Goal: Transaction & Acquisition: Purchase product/service

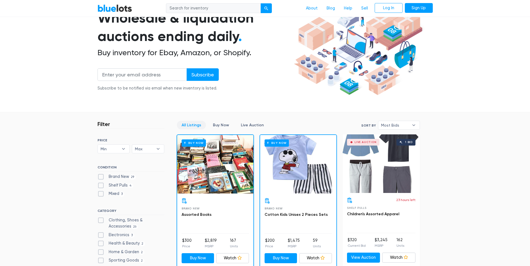
scroll to position [84, 0]
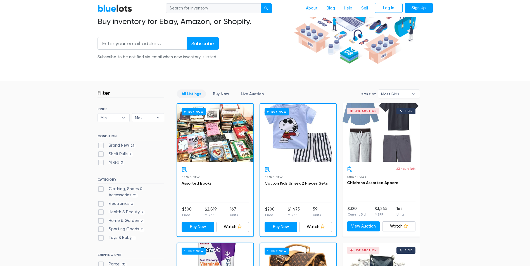
click at [128, 145] on label "Brand New 29" at bounding box center [116, 146] width 39 height 6
click at [101, 145] on New"] "Brand New 29" at bounding box center [99, 145] width 4 height 4
checkbox New"] "true"
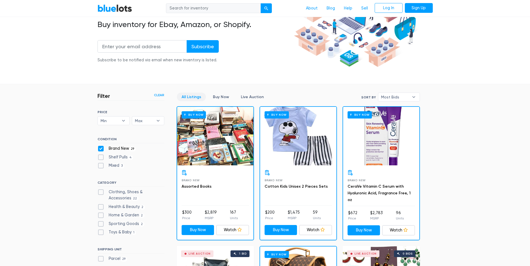
scroll to position [81, 0]
click at [100, 193] on label "Clothing, Shoes & Accessories 22" at bounding box center [130, 195] width 67 height 12
click at [100, 193] on Accessories"] "Clothing, Shoes & Accessories 22" at bounding box center [99, 191] width 4 height 4
checkbox Accessories"] "true"
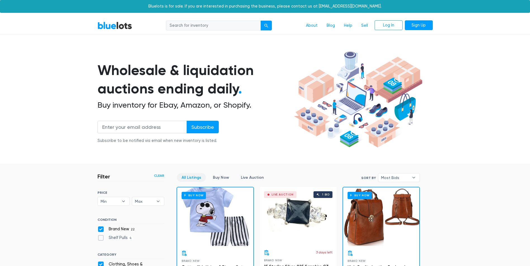
scroll to position [150, 0]
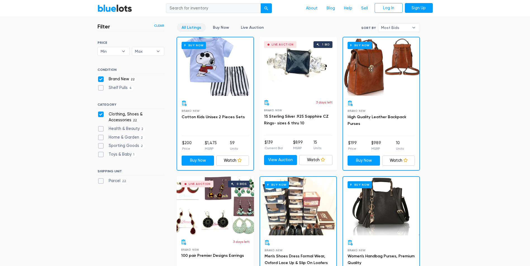
click at [117, 181] on label "Parcel 22" at bounding box center [112, 181] width 30 height 6
click at [101, 181] on input "Parcel 22" at bounding box center [99, 180] width 4 height 4
checkbox input "true"
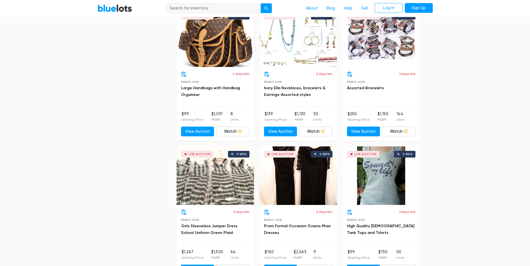
scroll to position [653, 0]
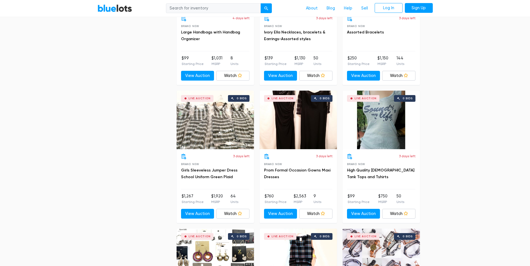
click at [302, 117] on div "Live Auction 0 bids" at bounding box center [297, 120] width 77 height 59
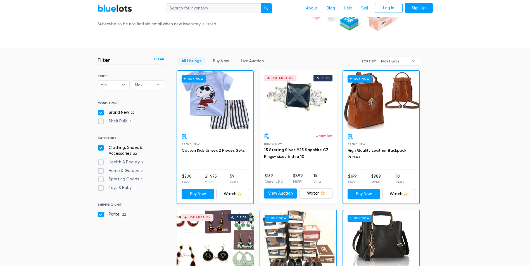
scroll to position [66, 0]
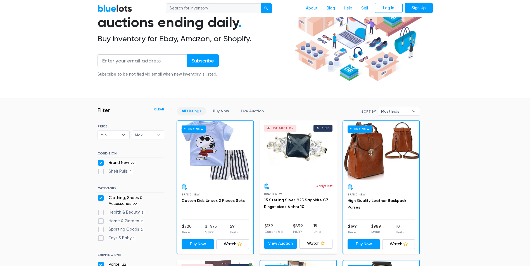
click at [376, 157] on div "Buy Now" at bounding box center [381, 150] width 76 height 59
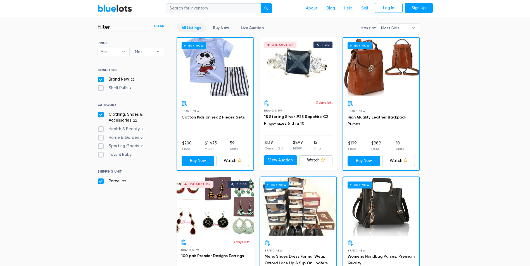
scroll to position [150, 0]
click at [314, 207] on div "Buy Now" at bounding box center [298, 206] width 76 height 59
click at [226, 66] on div "Buy Now" at bounding box center [215, 66] width 76 height 59
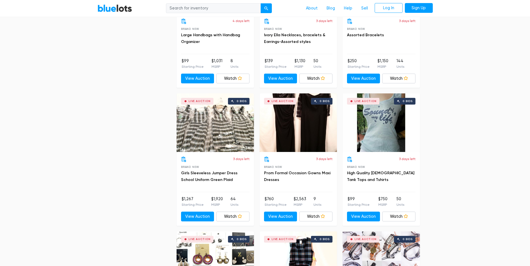
scroll to position [681, 0]
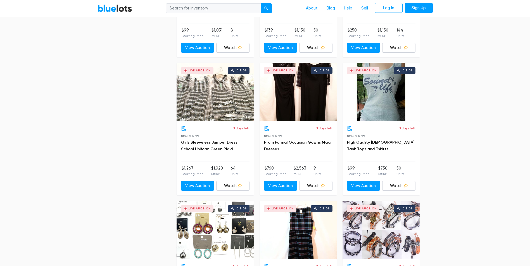
click at [218, 96] on div "Live Auction 0 bids" at bounding box center [214, 92] width 77 height 59
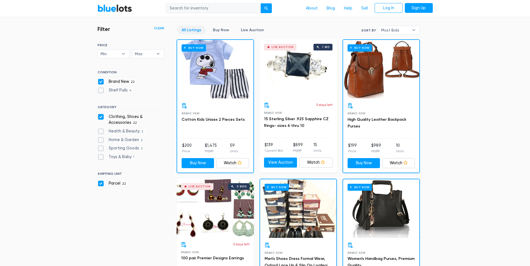
scroll to position [94, 0]
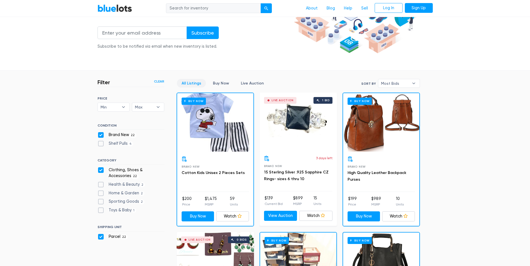
click at [100, 237] on label "Parcel 22" at bounding box center [112, 237] width 30 height 6
click at [100, 237] on input "Parcel 22" at bounding box center [99, 236] width 4 height 4
checkbox input "false"
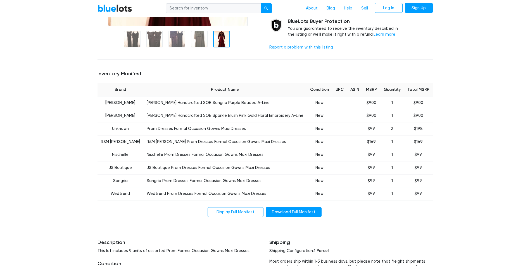
scroll to position [168, 0]
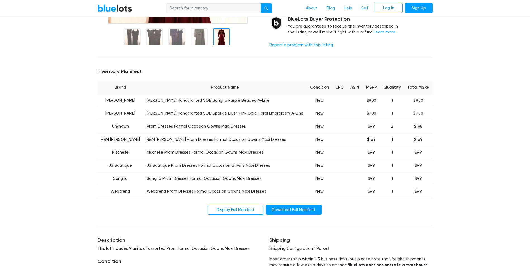
click at [219, 101] on td "Pessi Miller Handcrafted SOB Sangria Purple Beaded A-Line" at bounding box center [224, 100] width 163 height 13
click at [299, 211] on link "Download Full Manifest" at bounding box center [293, 210] width 56 height 10
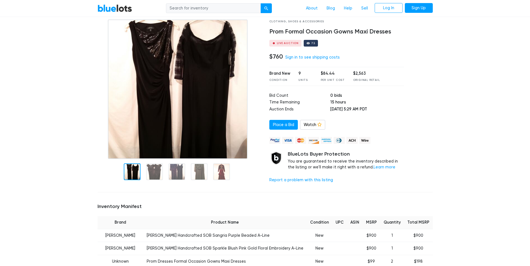
scroll to position [28, 0]
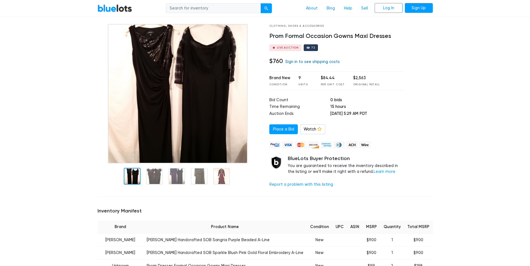
click at [323, 61] on link "Sign in to see shipping costs" at bounding box center [312, 61] width 54 height 5
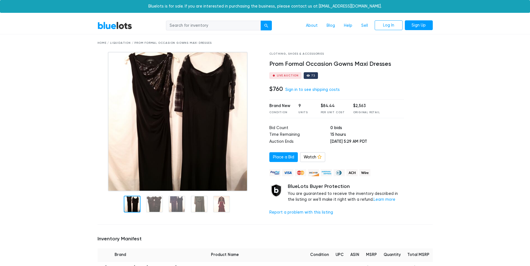
scroll to position [28, 0]
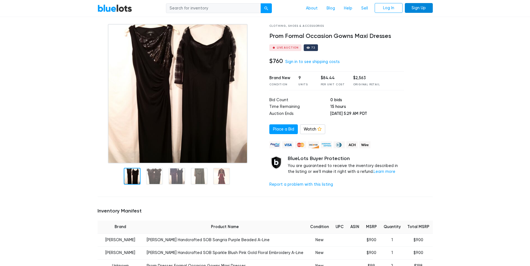
click at [412, 9] on link "Sign Up" at bounding box center [419, 8] width 28 height 10
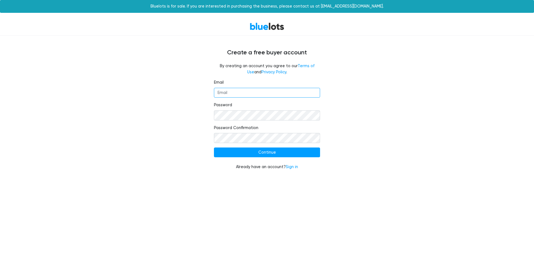
click at [251, 95] on input "Email" at bounding box center [267, 93] width 106 height 10
type input "monica.gawrgious@yahoo.com"
click at [214, 148] on input "Continue" at bounding box center [267, 153] width 106 height 10
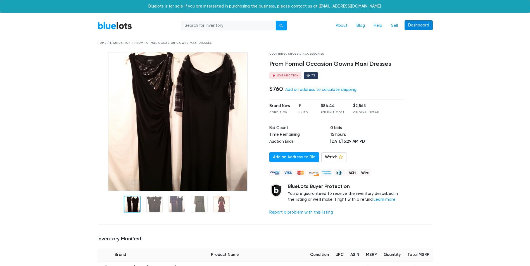
click at [418, 27] on link "Dashboard" at bounding box center [418, 25] width 28 height 10
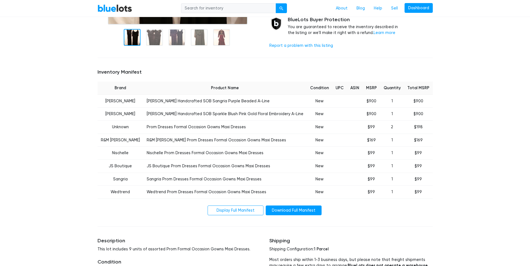
scroll to position [251, 0]
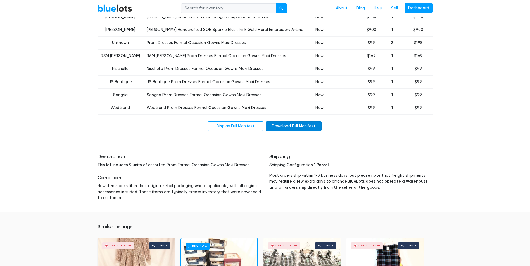
click at [289, 129] on link "Download Full Manifest" at bounding box center [293, 126] width 56 height 10
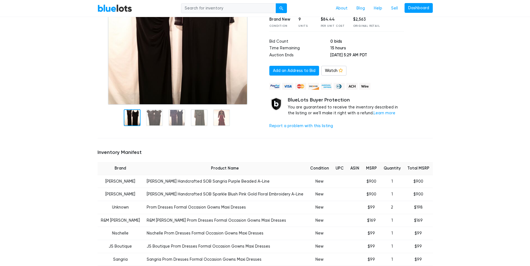
scroll to position [56, 0]
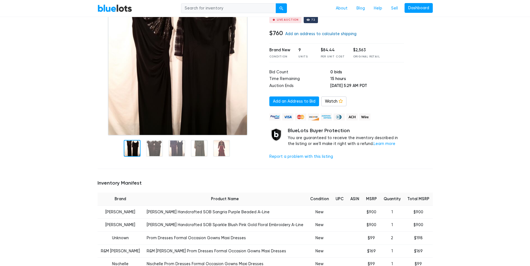
click at [312, 33] on link "Add an address to calculate shipping" at bounding box center [320, 34] width 71 height 5
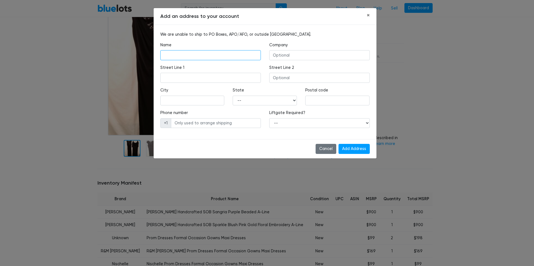
click at [180, 52] on input "text" at bounding box center [210, 55] width 101 height 10
type input "monica gawrgious"
click at [292, 52] on input "text" at bounding box center [319, 55] width 101 height 10
click at [215, 74] on input "text" at bounding box center [210, 78] width 101 height 10
type input "1046 bending willow way"
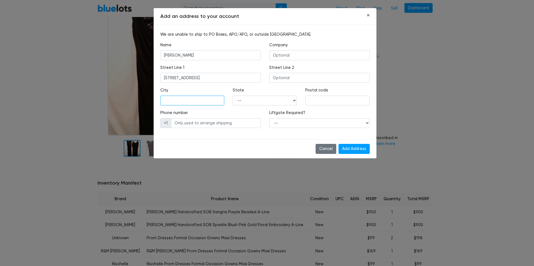
click at [203, 103] on input "text" at bounding box center [192, 101] width 64 height 10
type input "pittsburg"
click at [277, 103] on select "-- Alabama Alaska Arizona Arkansas California Colorado Connecticut Delaware Dis…" at bounding box center [265, 101] width 64 height 10
select select "CA"
click at [233, 96] on select "-- Alabama Alaska Arizona Arkansas California Colorado Connecticut Delaware Dis…" at bounding box center [265, 101] width 64 height 10
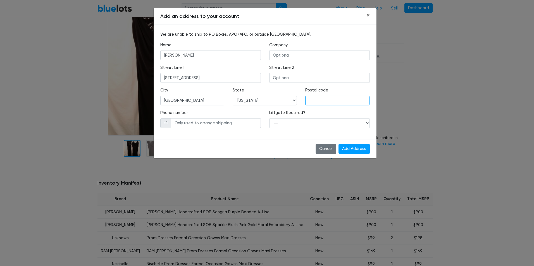
click at [335, 101] on input "text" at bounding box center [337, 101] width 64 height 10
type input "94565"
click at [205, 124] on input "text" at bounding box center [216, 123] width 90 height 10
type input "9259171335"
click at [343, 123] on select "-- Yes No" at bounding box center [319, 123] width 101 height 10
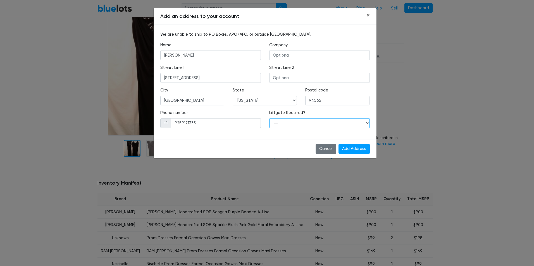
select select "1"
click at [269, 118] on select "-- Yes No" at bounding box center [319, 123] width 101 height 10
click at [360, 152] on input "Add Address" at bounding box center [353, 149] width 31 height 10
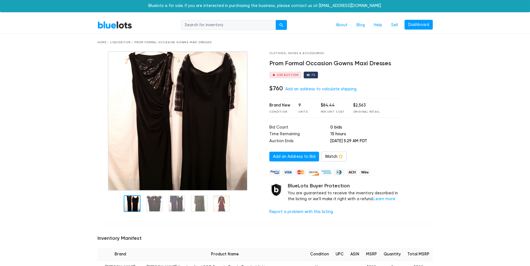
scroll to position [0, 0]
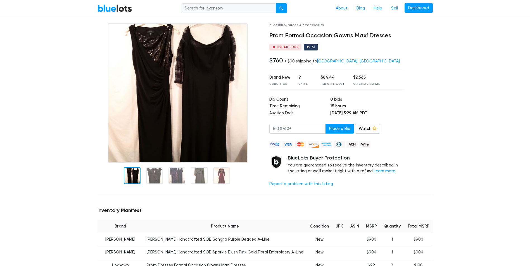
scroll to position [28, 0]
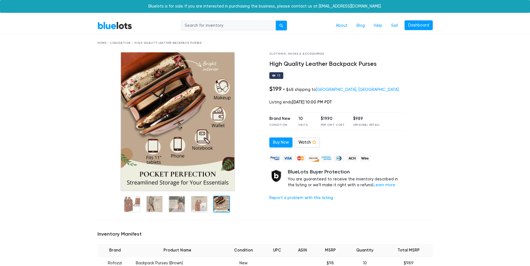
scroll to position [28, 0]
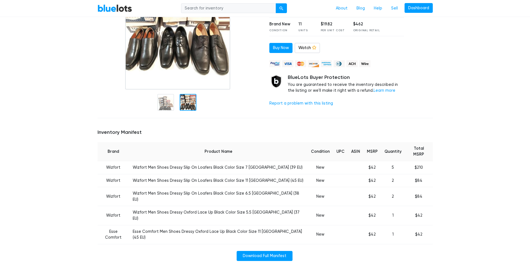
scroll to position [112, 0]
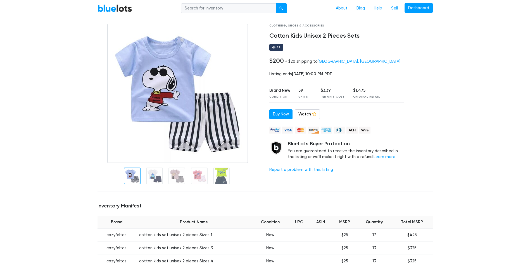
scroll to position [28, 0]
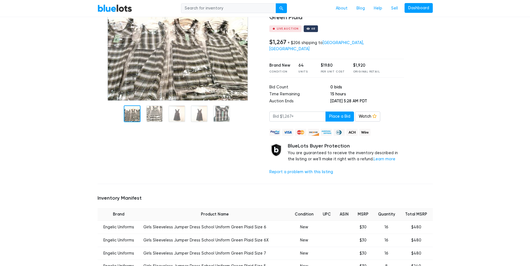
scroll to position [56, 0]
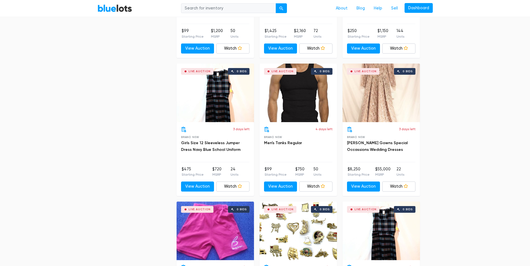
scroll to position [960, 0]
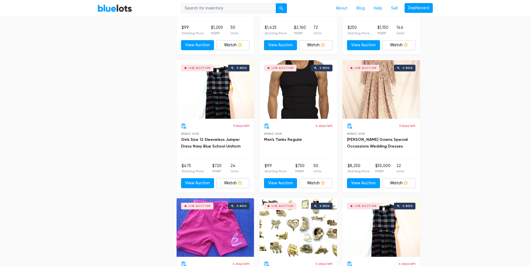
click at [393, 82] on div "Live Auction 0 bids" at bounding box center [380, 89] width 77 height 59
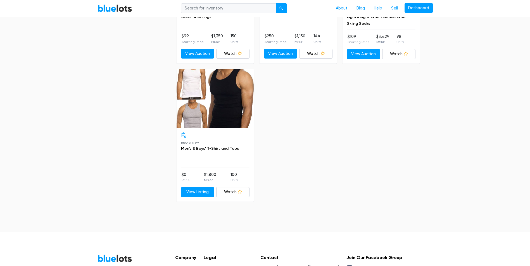
scroll to position [1379, 0]
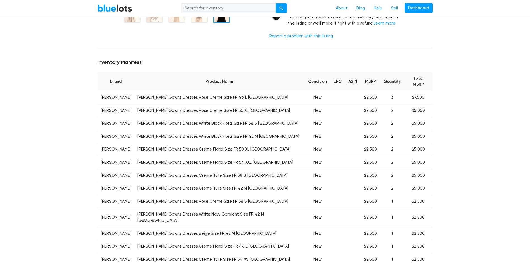
scroll to position [195, 0]
